Goal: Task Accomplishment & Management: Manage account settings

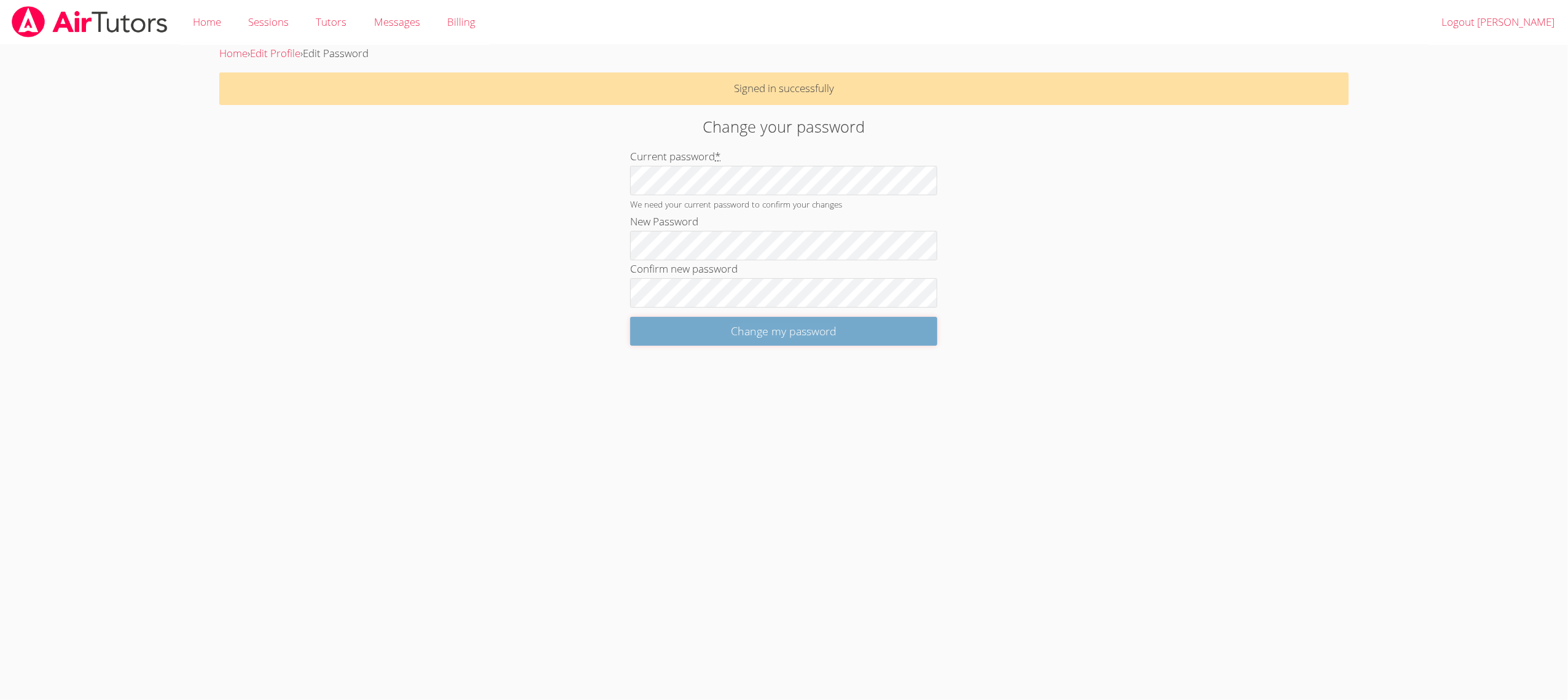
click at [674, 322] on input "Change my password" at bounding box center [783, 331] width 307 height 29
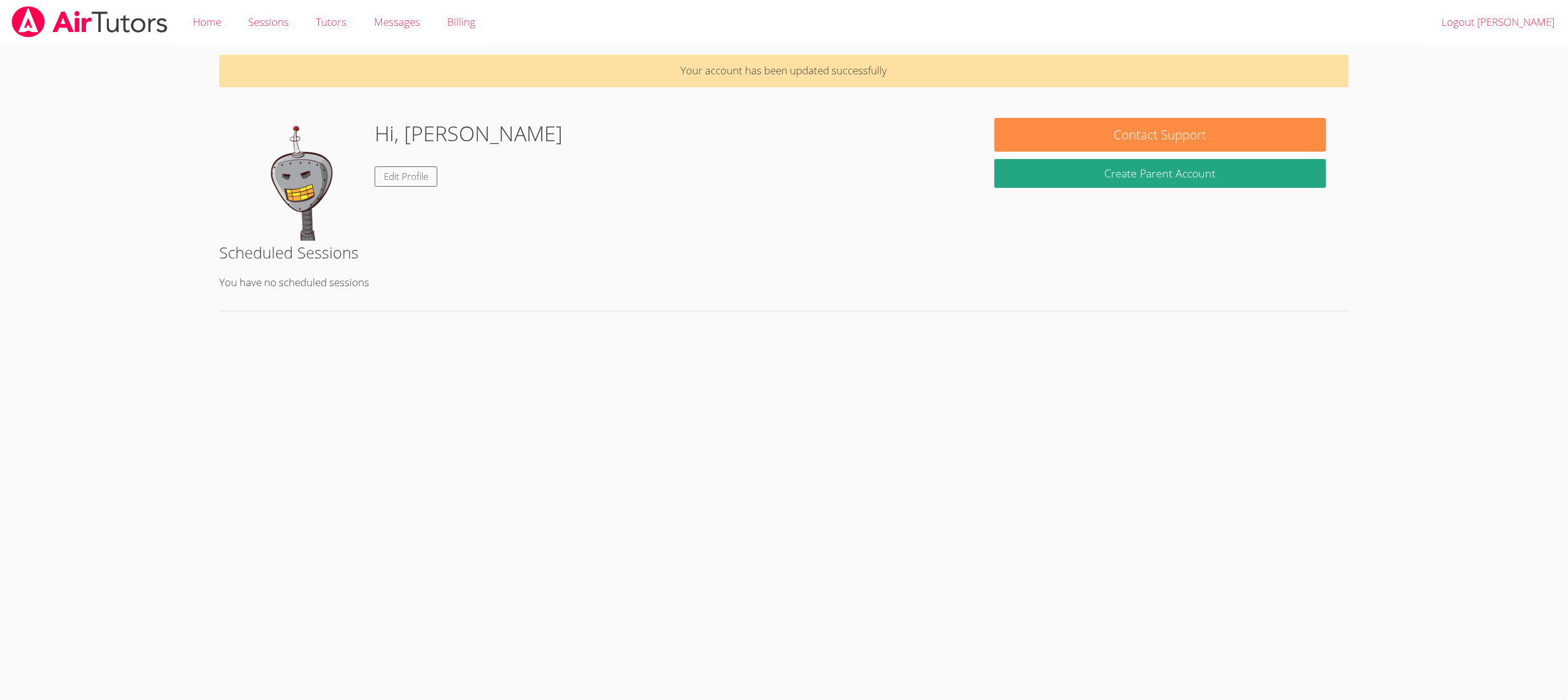
click at [1488, 22] on link "Logout [PERSON_NAME]" at bounding box center [1498, 22] width 140 height 45
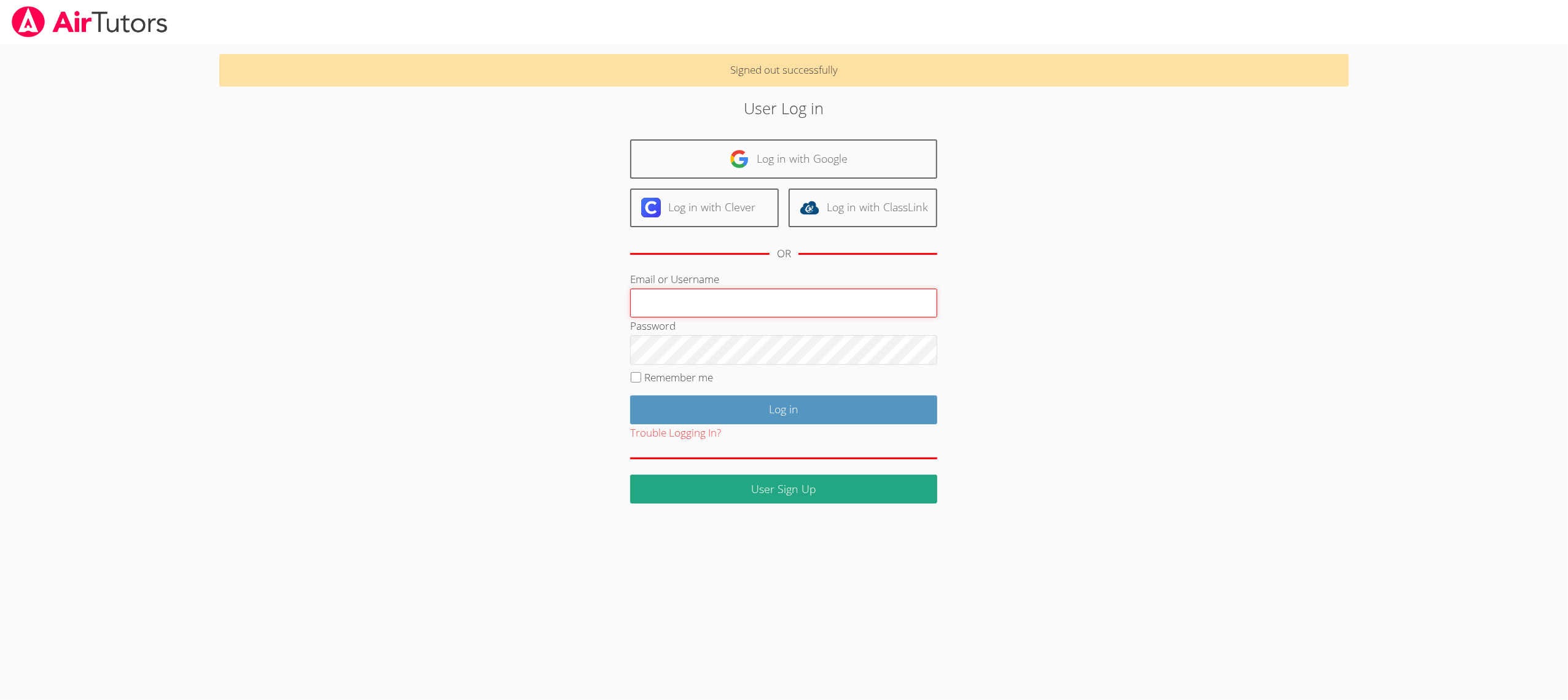
paste input "suheibe"
type input "suheibe"
click at [651, 398] on input "Log in" at bounding box center [783, 409] width 307 height 29
